Goal: Feedback & Contribution: Leave review/rating

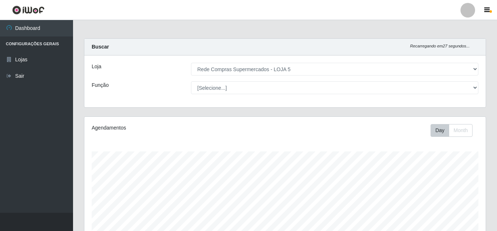
select select "397"
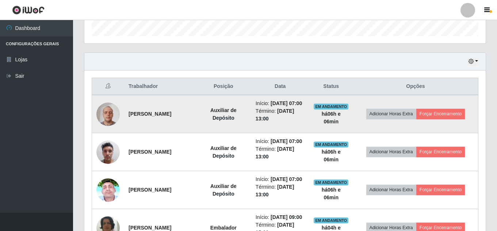
scroll to position [226, 0]
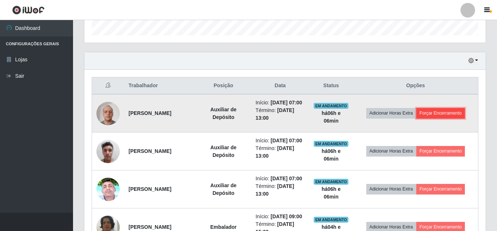
click at [435, 118] on button "Forçar Encerramento" at bounding box center [440, 113] width 49 height 10
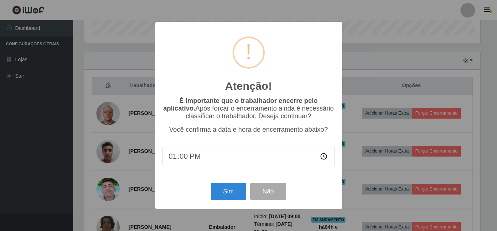
scroll to position [152, 398]
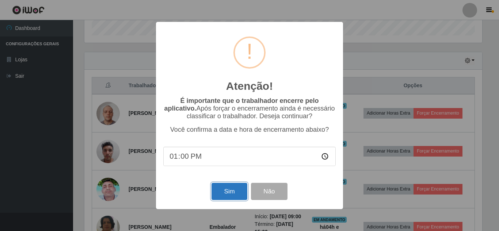
click at [240, 189] on button "Sim" at bounding box center [228, 191] width 35 height 17
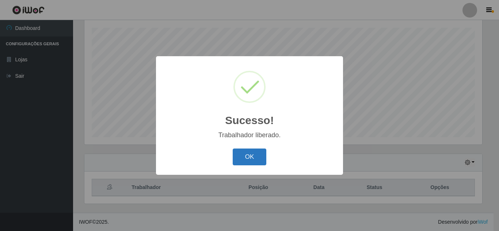
click at [256, 158] on button "OK" at bounding box center [250, 157] width 34 height 17
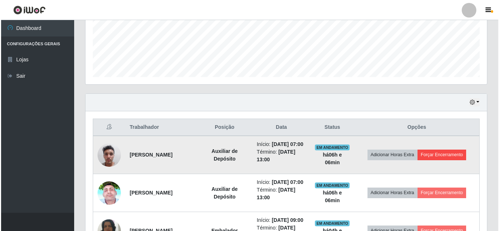
scroll to position [197, 0]
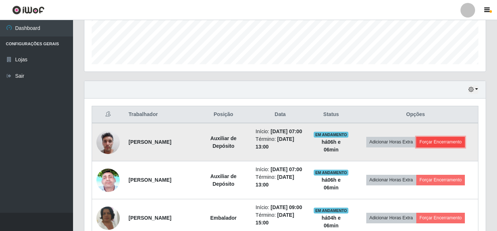
click at [433, 145] on button "Forçar Encerramento" at bounding box center [440, 142] width 49 height 10
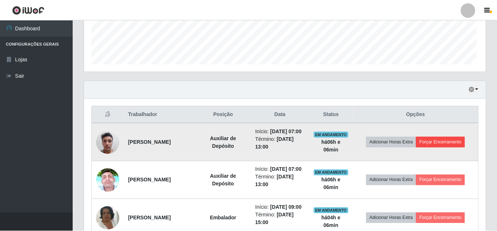
scroll to position [152, 398]
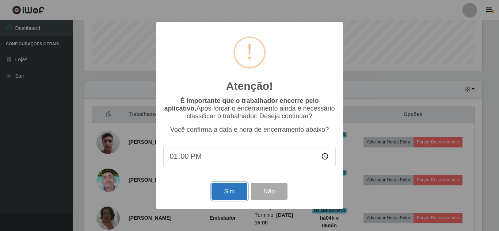
click at [228, 188] on button "Sim" at bounding box center [228, 191] width 35 height 17
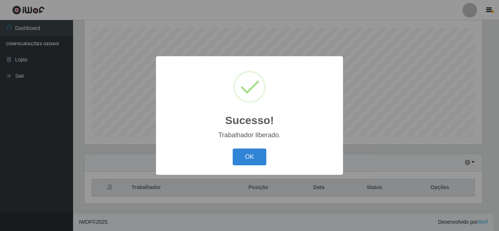
drag, startPoint x: 247, startPoint y: 155, endPoint x: 253, endPoint y: 153, distance: 6.8
click at [248, 155] on button "OK" at bounding box center [250, 157] width 34 height 17
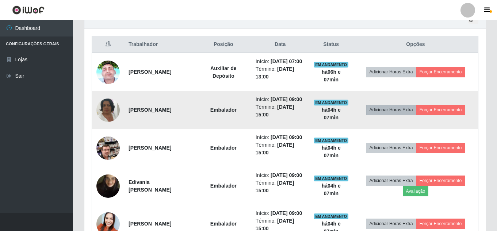
scroll to position [270, 0]
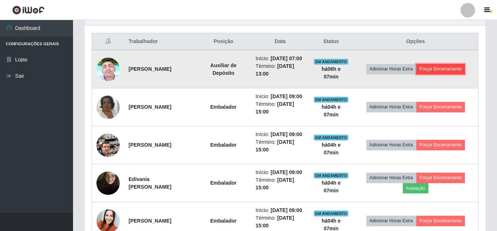
click at [444, 72] on button "Forçar Encerramento" at bounding box center [440, 69] width 49 height 10
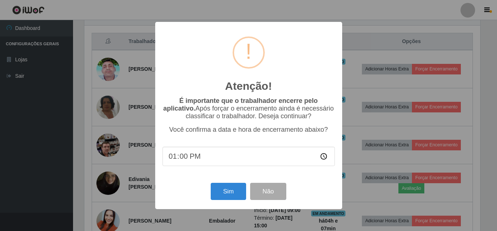
scroll to position [152, 398]
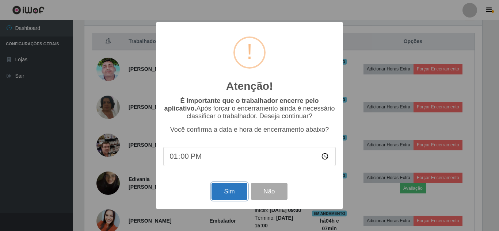
click at [232, 191] on button "Sim" at bounding box center [228, 191] width 35 height 17
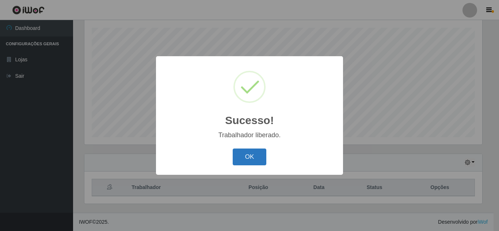
click at [254, 151] on button "OK" at bounding box center [250, 157] width 34 height 17
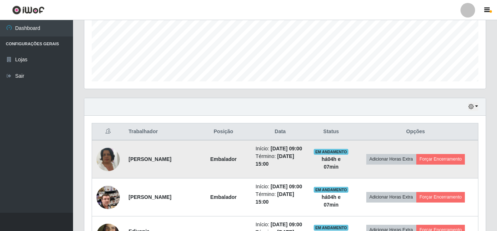
scroll to position [0, 0]
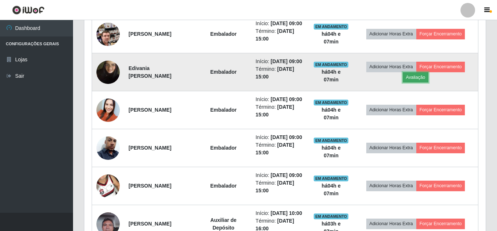
click at [422, 83] on button "Avaliação" at bounding box center [416, 77] width 26 height 10
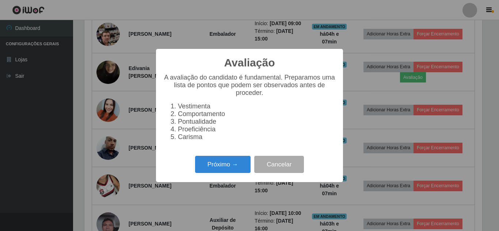
click at [231, 160] on div "Próximo → Cancelar" at bounding box center [249, 164] width 172 height 21
click at [219, 168] on button "Próximo →" at bounding box center [223, 164] width 56 height 17
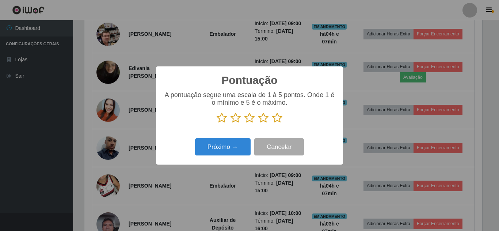
click at [279, 117] on icon at bounding box center [277, 117] width 10 height 11
click at [272, 123] on input "radio" at bounding box center [272, 123] width 0 height 0
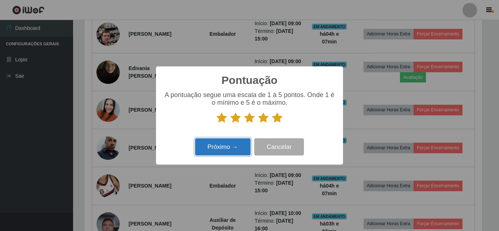
click at [222, 142] on button "Próximo →" at bounding box center [223, 146] width 56 height 17
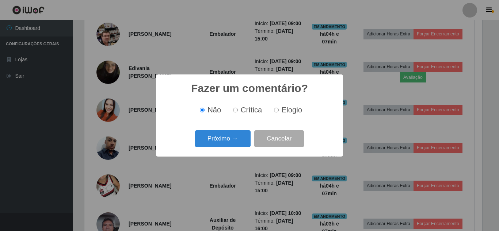
click at [222, 142] on button "Próximo →" at bounding box center [223, 138] width 56 height 17
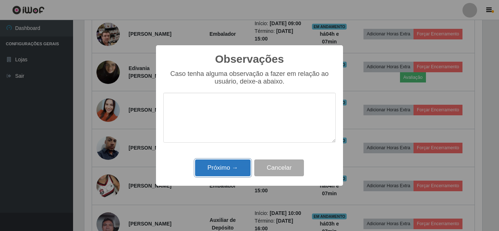
click at [225, 176] on button "Próximo →" at bounding box center [223, 168] width 56 height 17
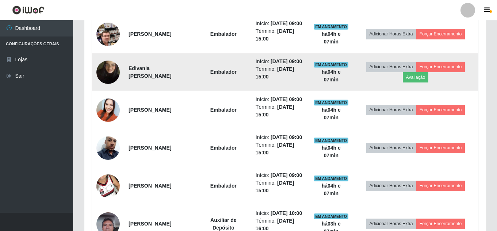
click at [111, 87] on img at bounding box center [107, 72] width 23 height 42
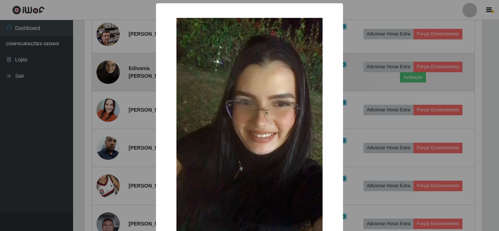
click at [111, 87] on div "× OK Cancel" at bounding box center [249, 115] width 499 height 231
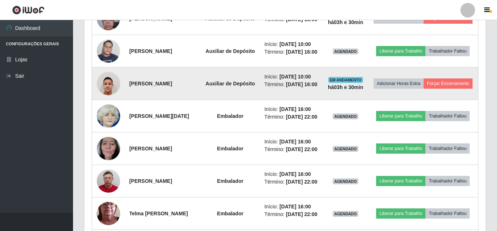
scroll to position [525, 0]
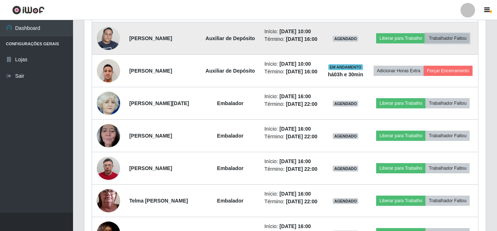
click at [435, 43] on button "Trabalhador Faltou" at bounding box center [447, 38] width 44 height 10
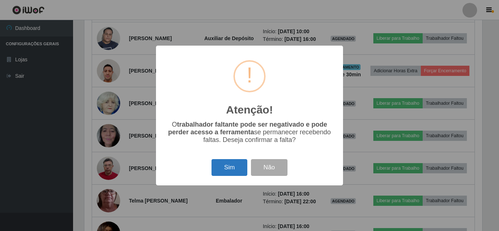
click at [233, 166] on button "Sim" at bounding box center [228, 167] width 35 height 17
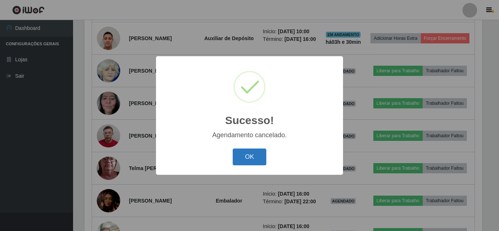
click at [252, 157] on button "OK" at bounding box center [250, 157] width 34 height 17
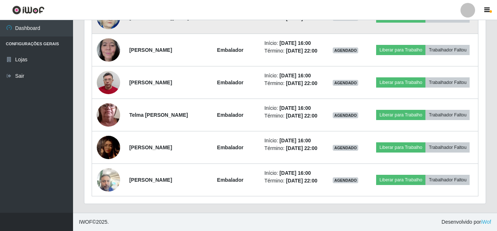
scroll to position [619, 0]
